Goal: Information Seeking & Learning: Compare options

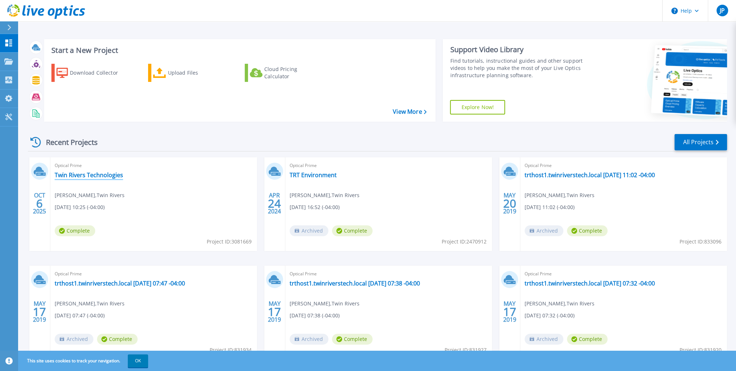
click at [111, 176] on link "Twin Rivers Technologies" at bounding box center [89, 174] width 68 height 7
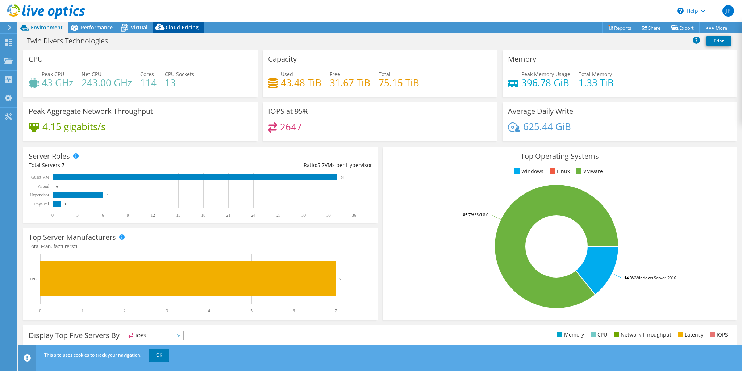
click at [177, 24] on span "Cloud Pricing" at bounding box center [182, 27] width 33 height 7
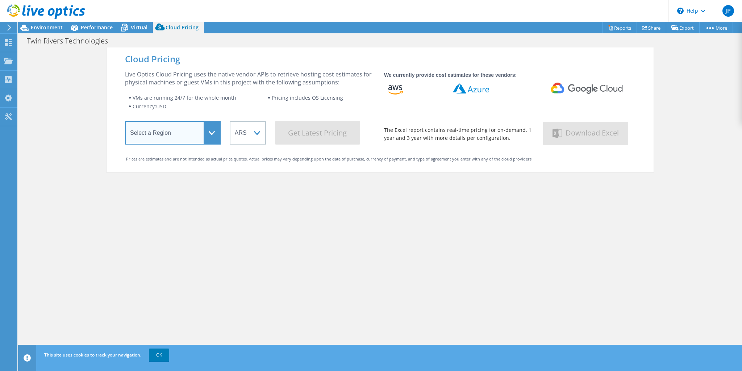
click at [174, 129] on select "Select a Region Asia Pacific (Hong Kong) Asia Pacific (Mumbai) Asia Pacific (Se…" at bounding box center [173, 133] width 96 height 24
select select "USEast"
click at [125, 122] on select "Select a Region Asia Pacific (Hong Kong) Asia Pacific (Mumbai) Asia Pacific (Se…" at bounding box center [173, 133] width 96 height 24
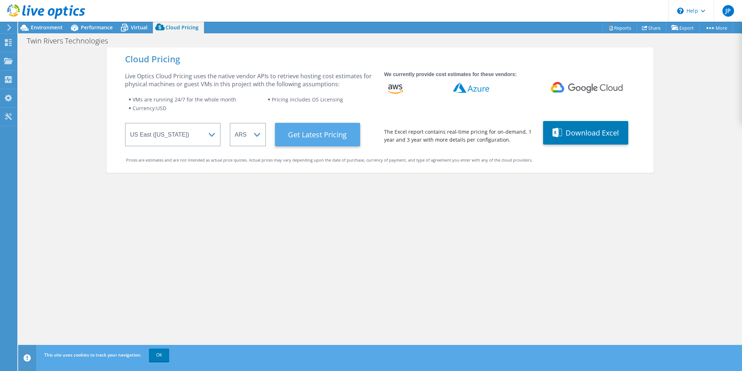
click at [286, 133] on Latest "Get Latest Pricing" at bounding box center [317, 135] width 85 height 24
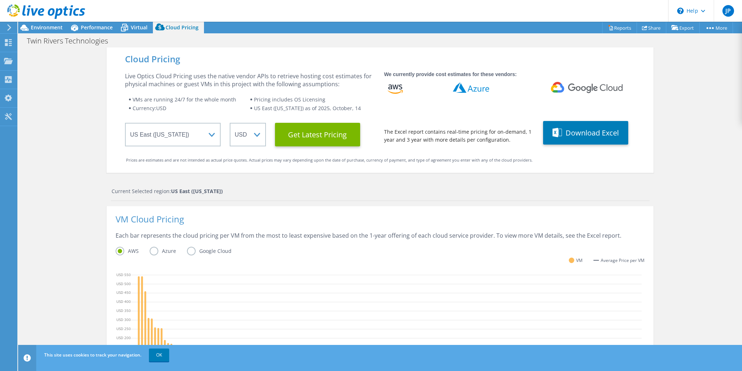
scroll to position [109, 0]
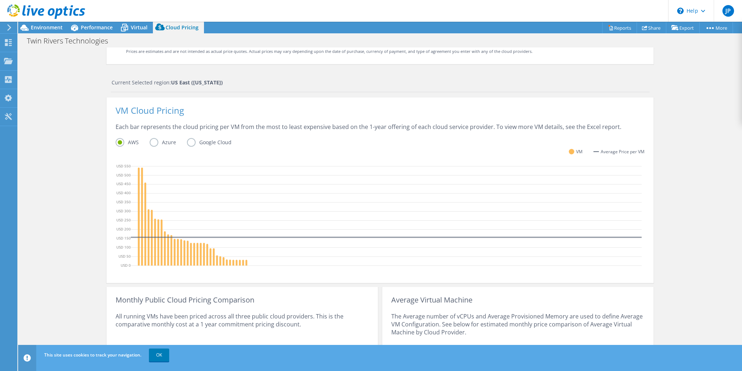
click at [151, 148] on div "AWS Azure Google Cloud" at bounding box center [380, 143] width 529 height 11
click at [151, 143] on label "Azure" at bounding box center [168, 142] width 37 height 9
click at [0, 0] on input "Azure" at bounding box center [0, 0] width 0 height 0
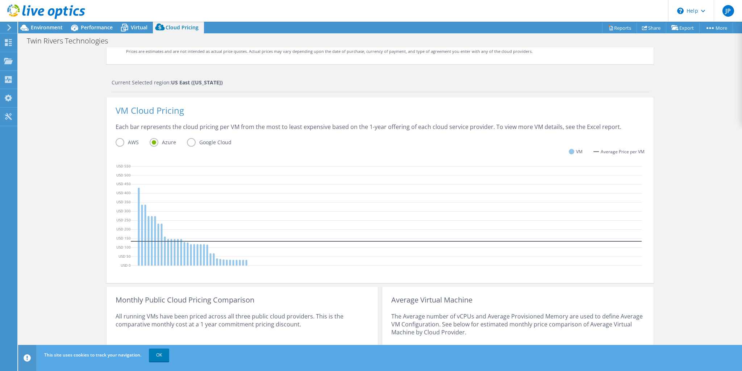
click at [189, 142] on label "Google Cloud" at bounding box center [214, 142] width 55 height 9
click at [0, 0] on input "Google Cloud" at bounding box center [0, 0] width 0 height 0
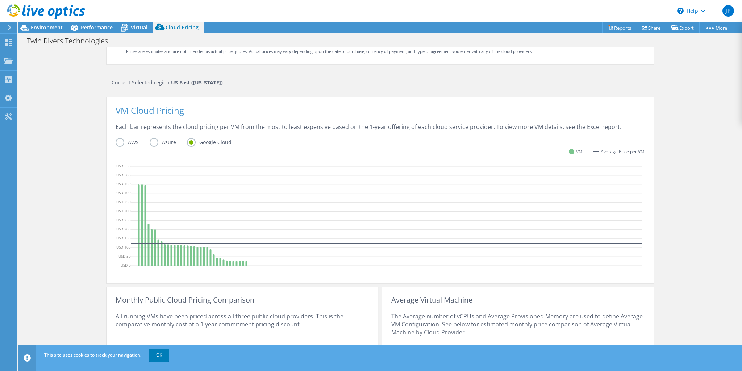
click at [151, 143] on label "Azure" at bounding box center [168, 142] width 37 height 9
click at [0, 0] on input "Azure" at bounding box center [0, 0] width 0 height 0
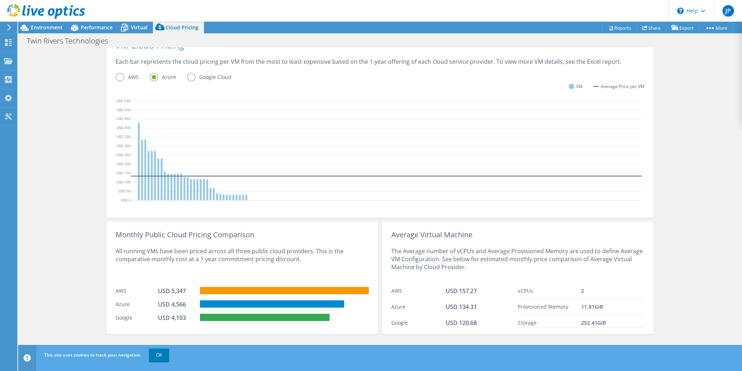
scroll to position [0, 0]
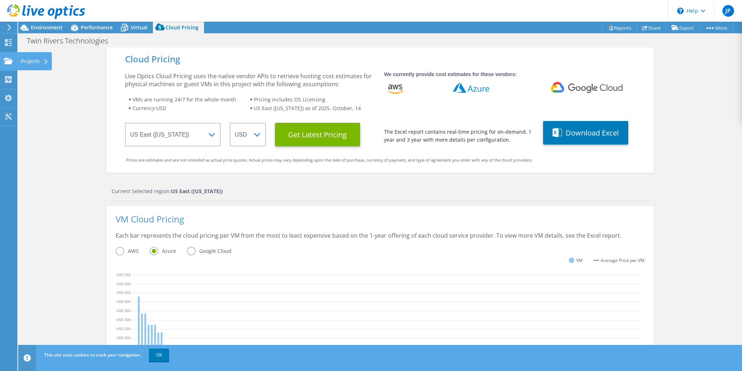
click at [7, 66] on div at bounding box center [8, 62] width 9 height 8
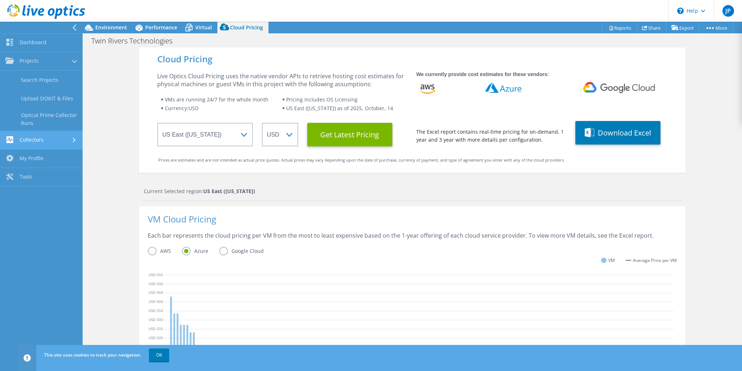
click at [57, 140] on link "Collectors" at bounding box center [41, 140] width 83 height 18
click at [38, 60] on link "Projects" at bounding box center [41, 61] width 83 height 18
click at [40, 79] on link "Search Projects" at bounding box center [41, 80] width 83 height 18
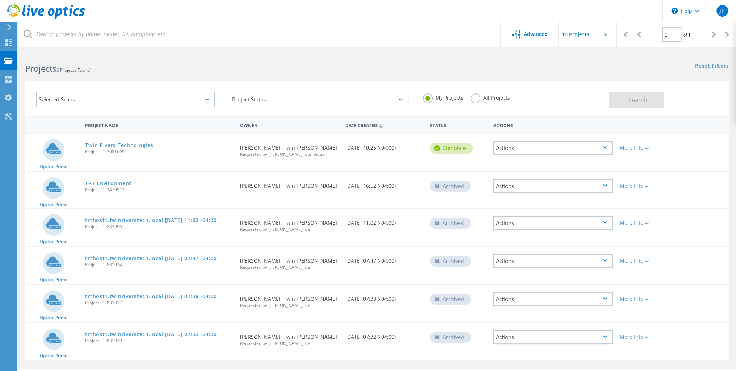
click at [724, 13] on span "JP" at bounding box center [722, 11] width 5 height 6
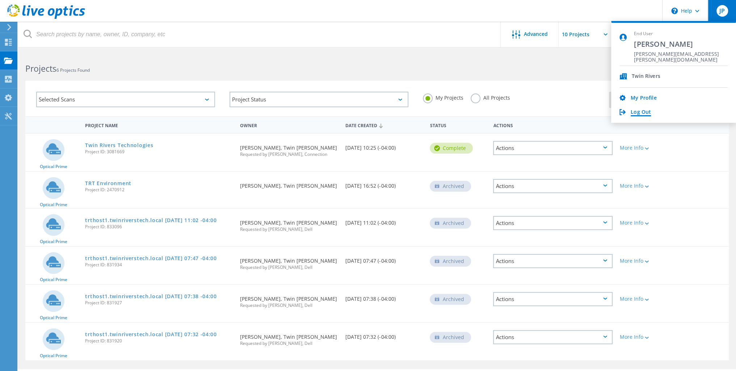
click at [646, 113] on link "Log Out" at bounding box center [641, 112] width 20 height 7
